Goal: Find specific page/section: Find specific page/section

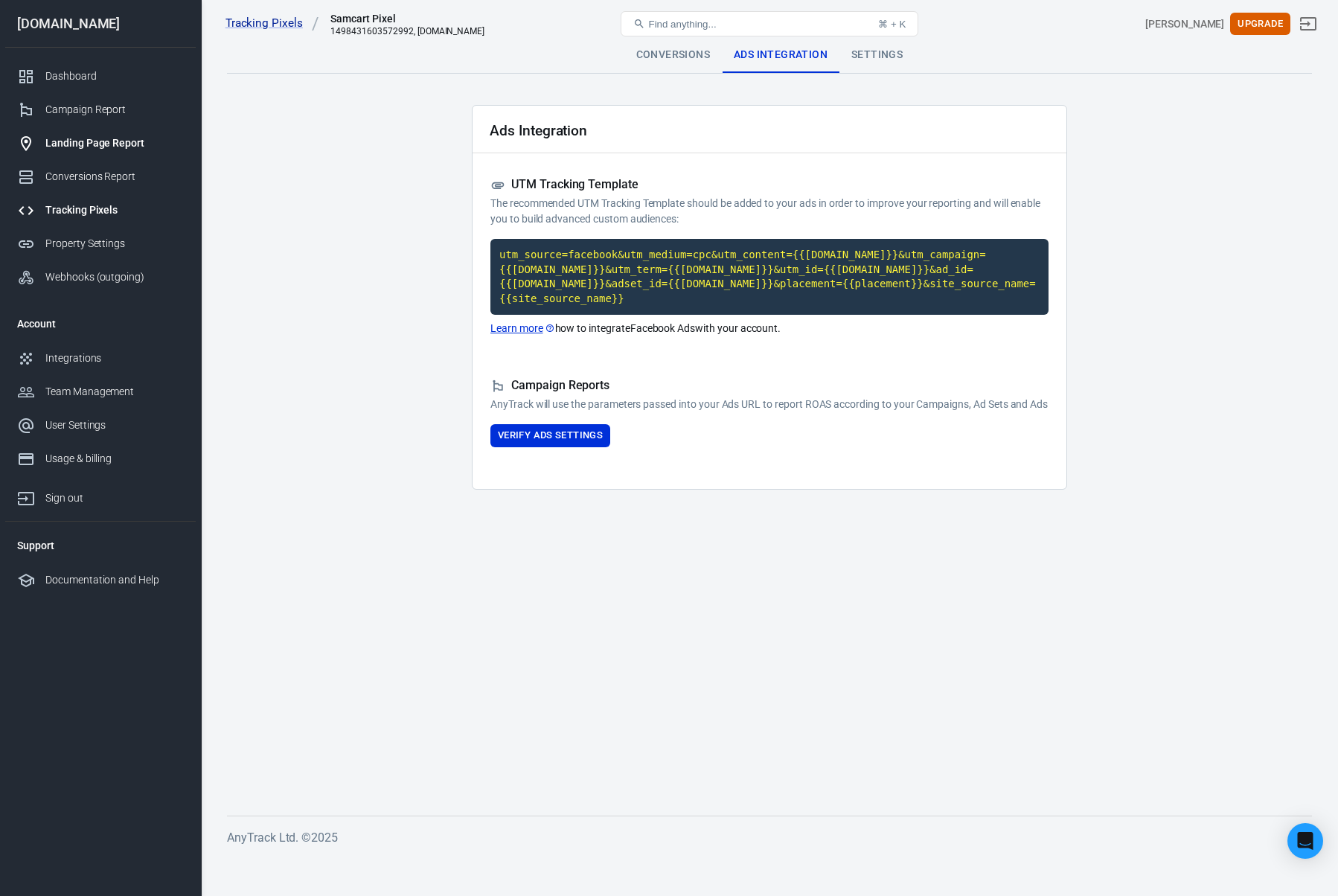
click at [90, 147] on div "Landing Page Report" at bounding box center [115, 143] width 139 height 16
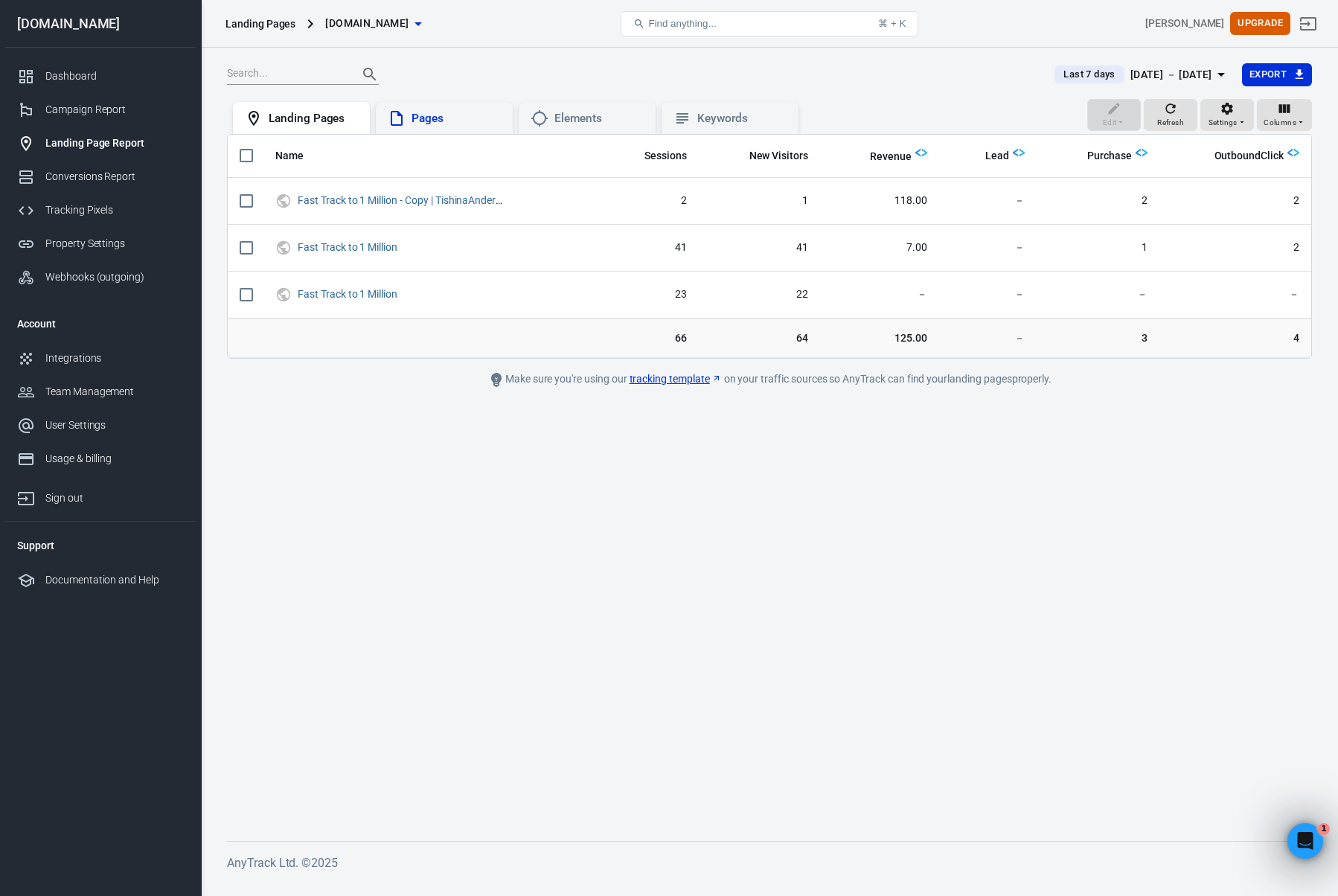
click at [428, 126] on div "Pages" at bounding box center [444, 118] width 113 height 18
click at [324, 123] on div "Landing Pages" at bounding box center [313, 118] width 90 height 16
